Goal: Information Seeking & Learning: Learn about a topic

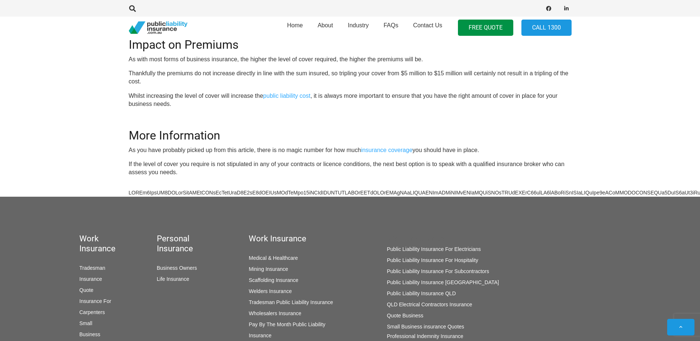
scroll to position [553, 0]
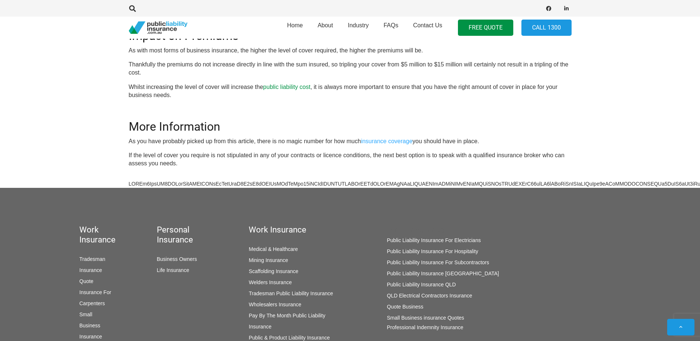
click at [310, 84] on link "public liability cost" at bounding box center [286, 87] width 47 height 6
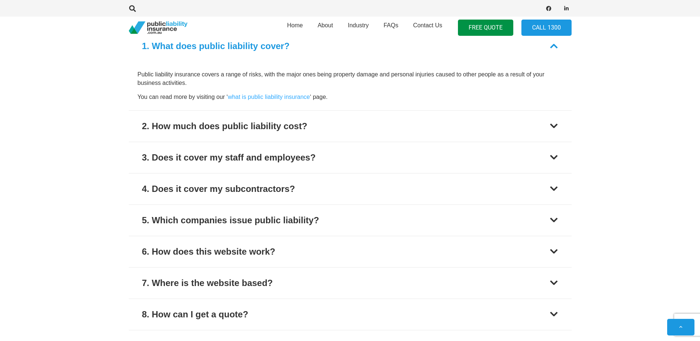
scroll to position [996, 0]
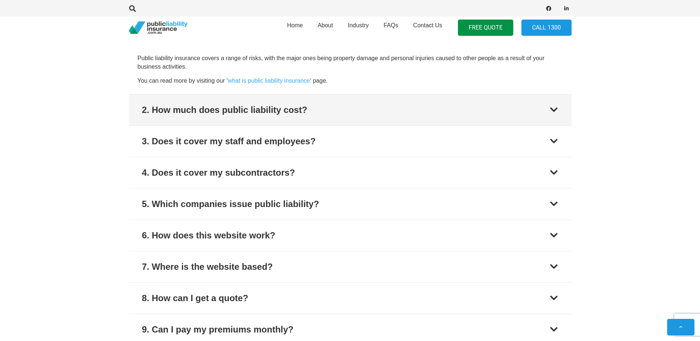
click at [551, 110] on div at bounding box center [553, 109] width 9 height 9
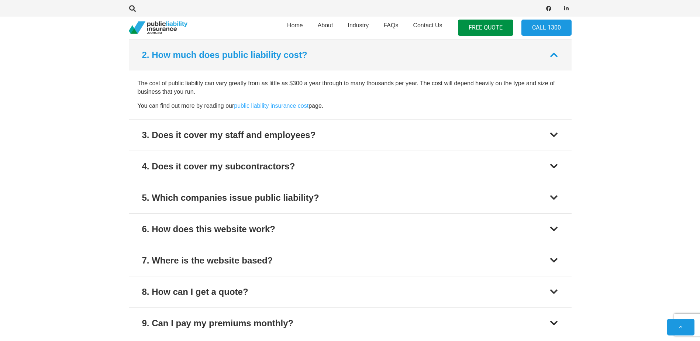
scroll to position [1003, 0]
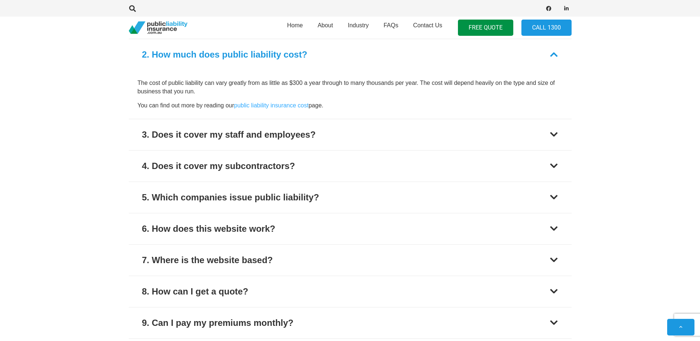
click at [336, 92] on p "The cost of public liability can vary greatly from as little as $300 a year thr…" at bounding box center [350, 87] width 425 height 17
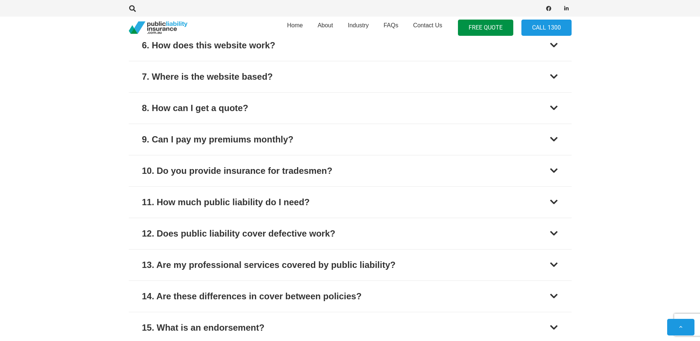
scroll to position [1187, 0]
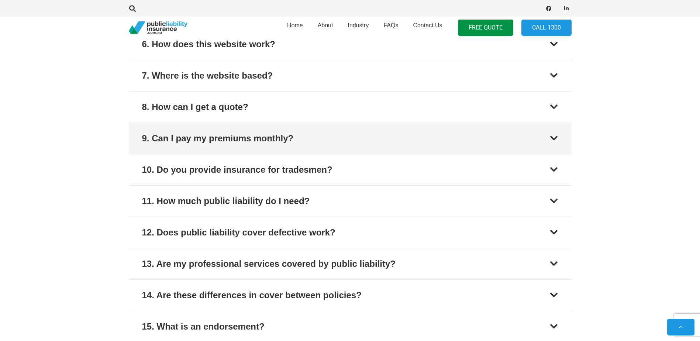
click at [337, 141] on button "9. Can I pay my premiums monthly?" at bounding box center [350, 138] width 443 height 31
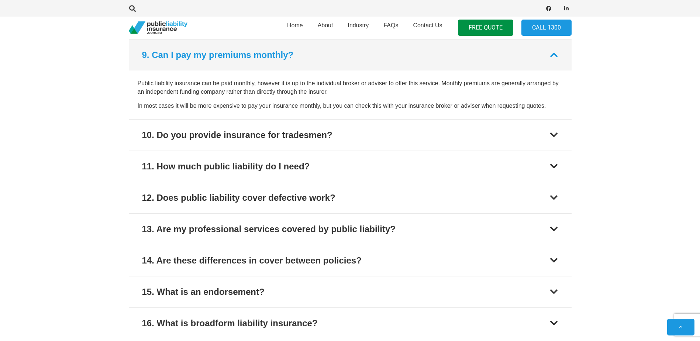
scroll to position [1222, 0]
click at [553, 56] on div at bounding box center [553, 54] width 9 height 9
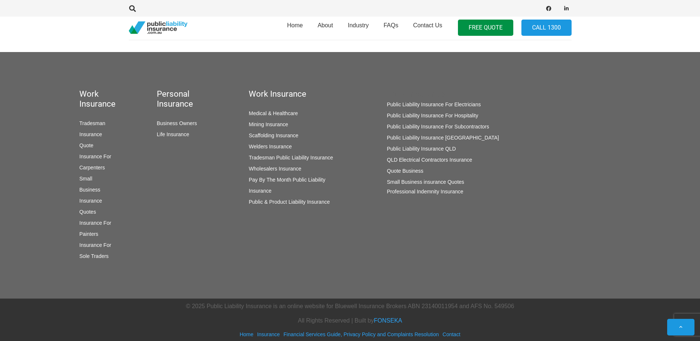
scroll to position [1473, 0]
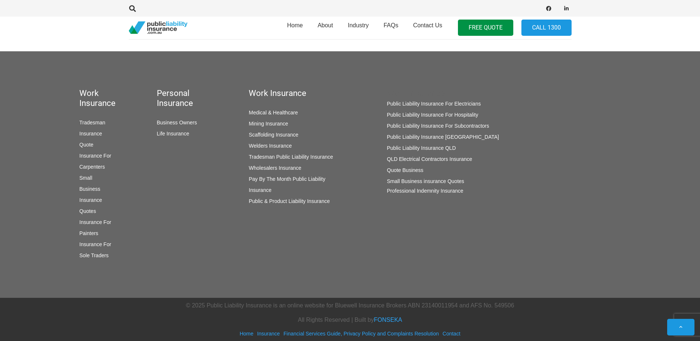
click at [622, 36] on div "Home About Industry FAQs Contact Us FREE QUOTE Call 1300" at bounding box center [350, 28] width 700 height 22
drag, startPoint x: 627, startPoint y: 37, endPoint x: 609, endPoint y: 26, distance: 21.1
click at [627, 37] on div "Home About Industry FAQs Contact Us FREE QUOTE Call 1300" at bounding box center [350, 28] width 700 height 22
